Goal: Task Accomplishment & Management: Manage account settings

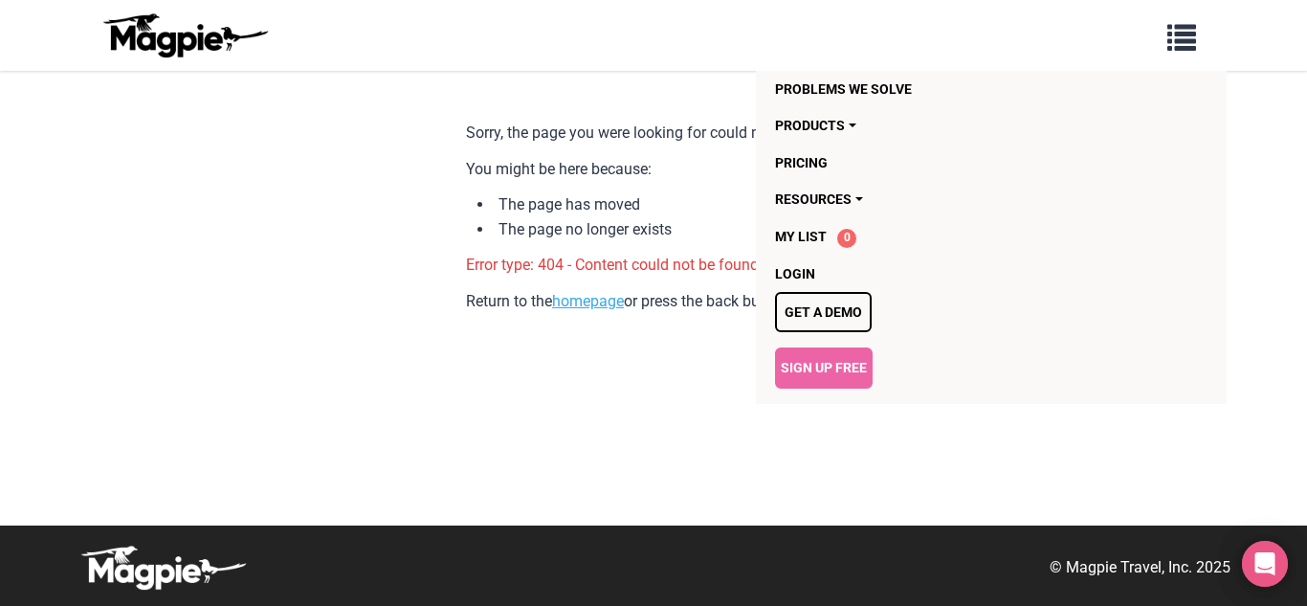
drag, startPoint x: 600, startPoint y: 349, endPoint x: 596, endPoint y: 301, distance: 48.0
click at [596, 349] on div "Sorry, the page you were looking for could not be found. You might be here beca…" at bounding box center [653, 298] width 375 height 378
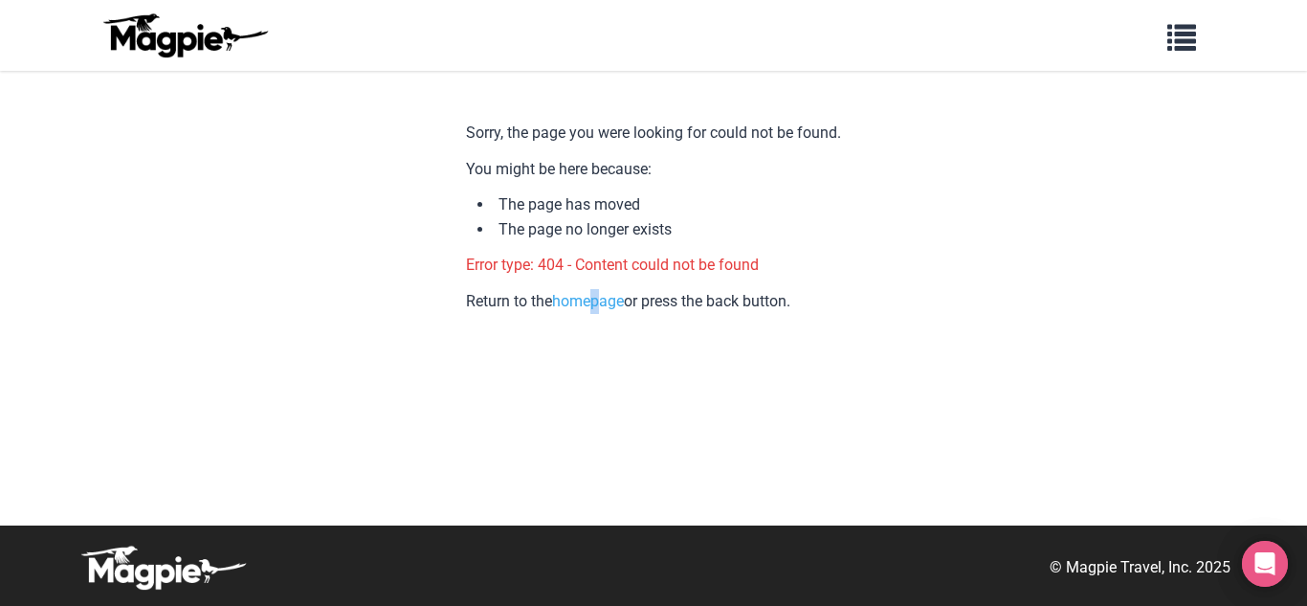
click at [172, 58] on link at bounding box center [185, 35] width 172 height 55
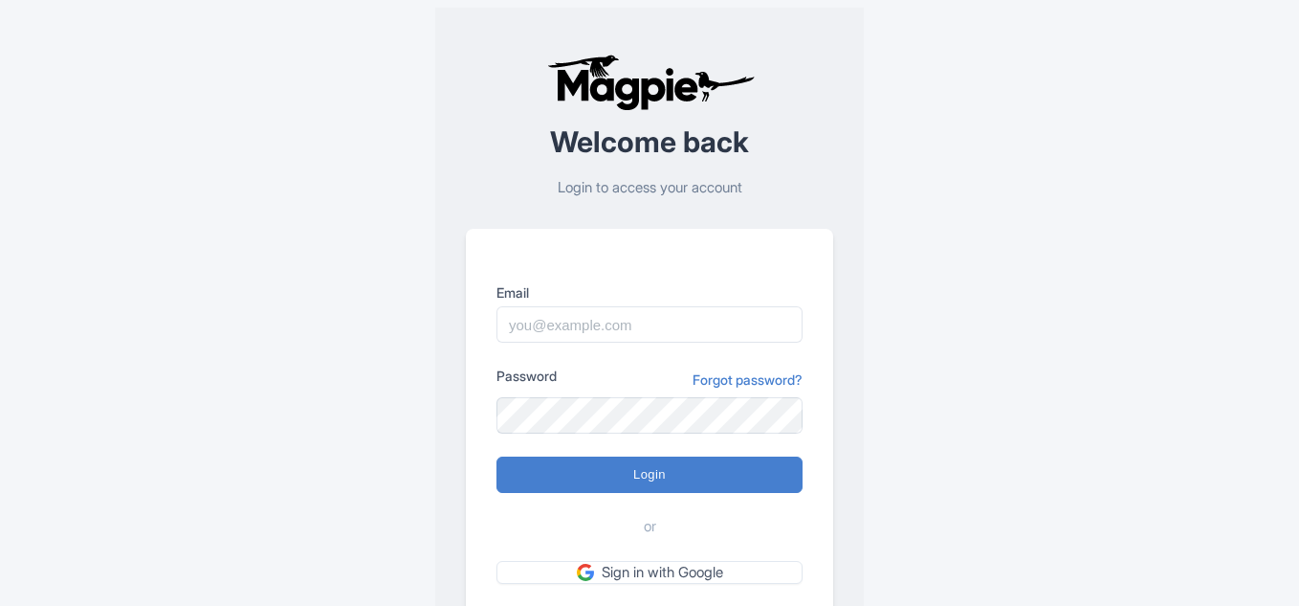
click at [638, 323] on input "Email" at bounding box center [649, 324] width 306 height 36
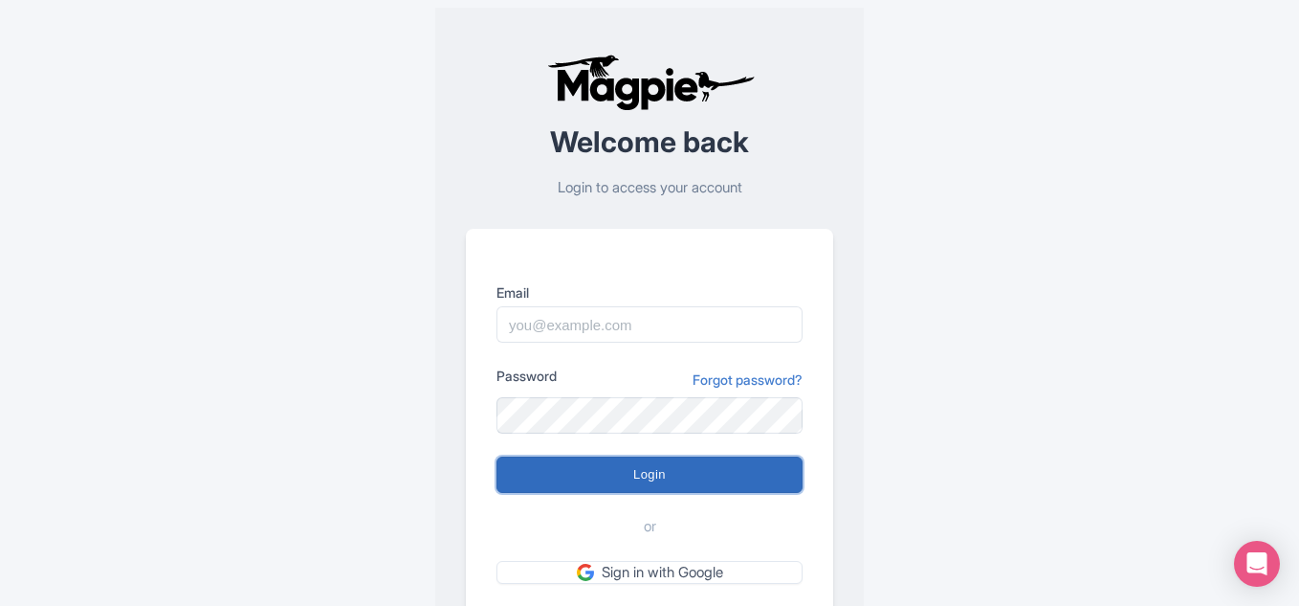
click at [557, 474] on input "Login" at bounding box center [649, 474] width 306 height 36
type input "Logging in..."
